Goal: Transaction & Acquisition: Purchase product/service

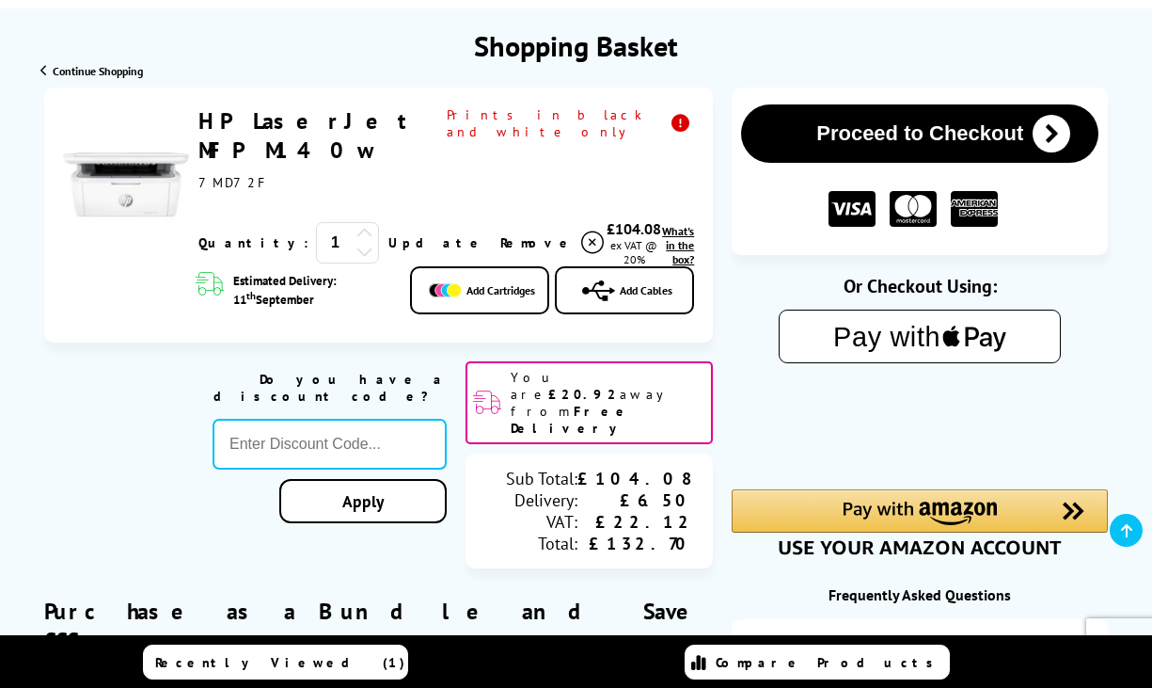
scroll to position [188, 0]
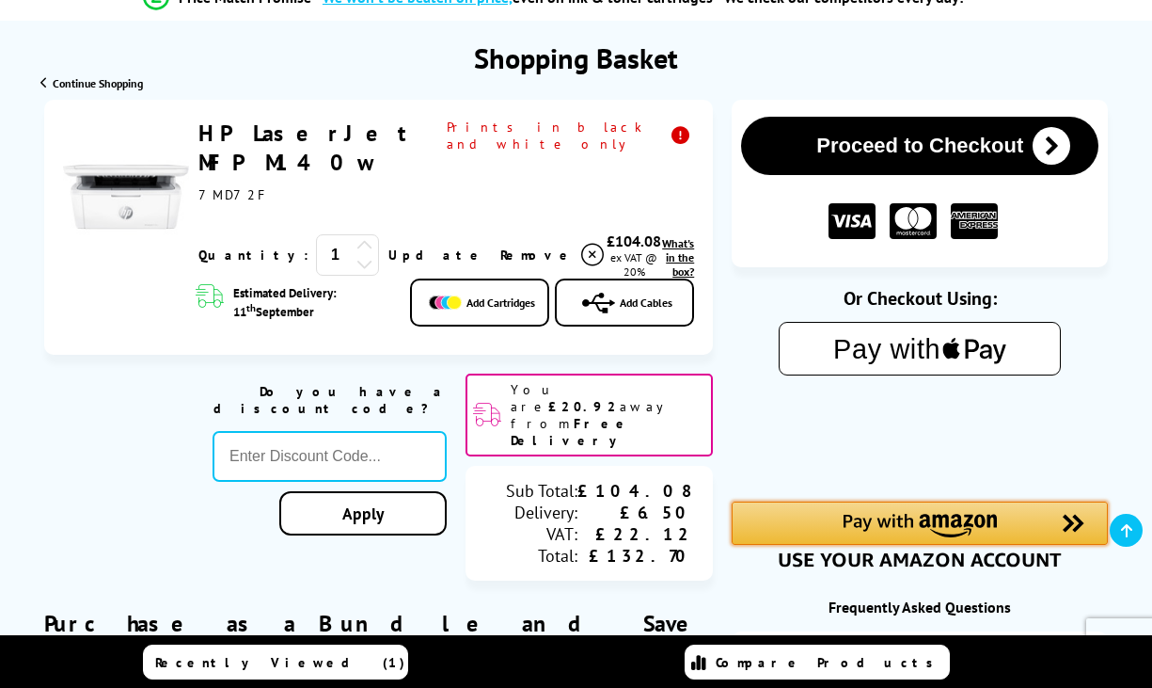
click at [929, 530] on img "Amazon Pay - Use your Amazon account" at bounding box center [920, 526] width 154 height 24
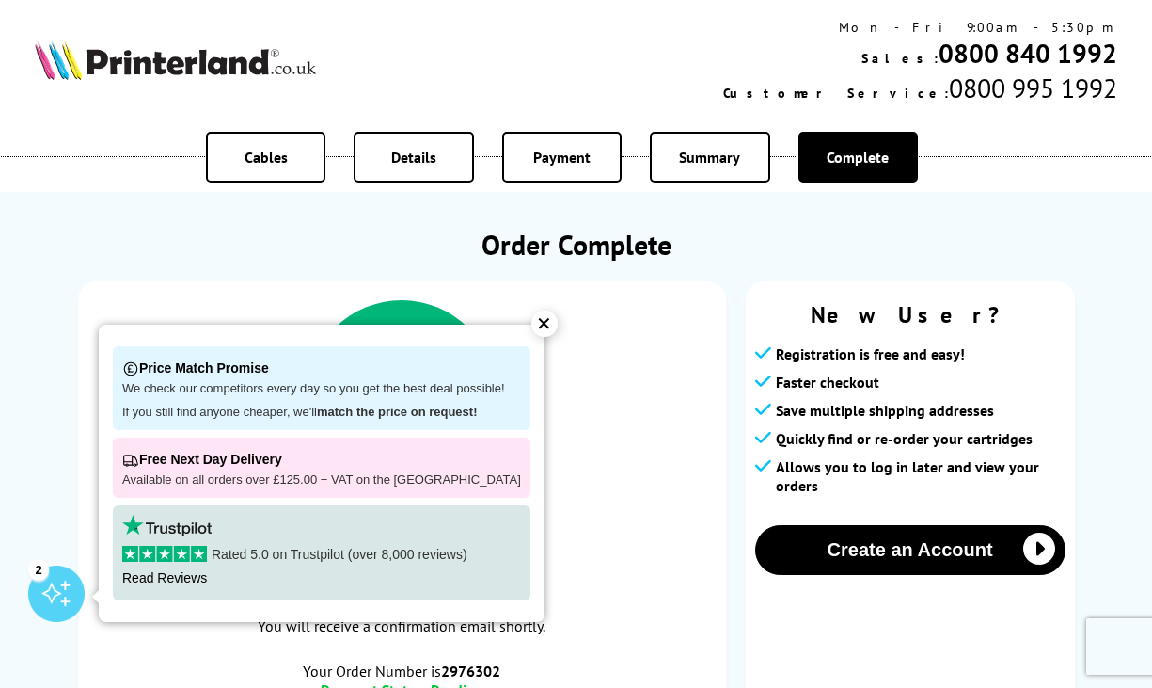
click at [532, 329] on div "✕" at bounding box center [544, 323] width 26 height 26
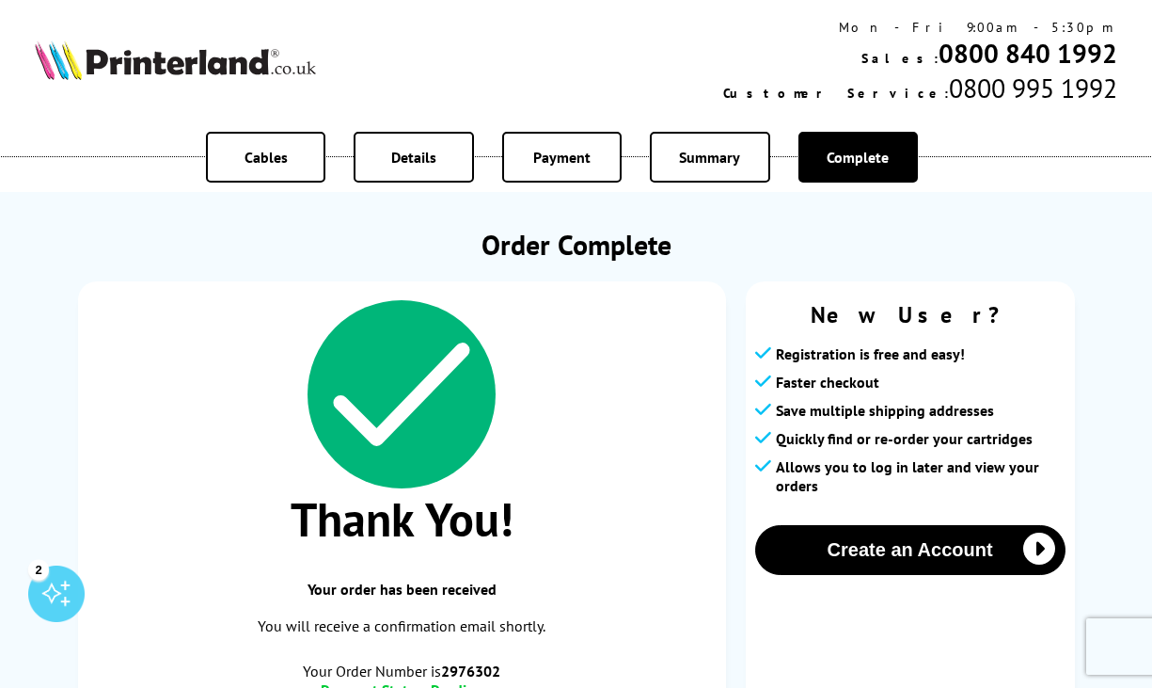
click at [77, 62] on img at bounding box center [175, 60] width 281 height 40
drag, startPoint x: 92, startPoint y: 62, endPoint x: 388, endPoint y: 55, distance: 296.4
click at [587, 43] on div "Mon - Fri 9:00am - 5:30pm Sales: 0800 840 1992 Customer Service: 0800 995 1992" at bounding box center [576, 61] width 1152 height 105
